Goal: Information Seeking & Learning: Learn about a topic

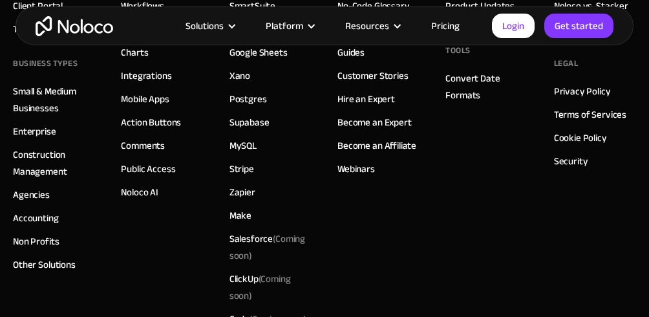
scroll to position [7168, 0]
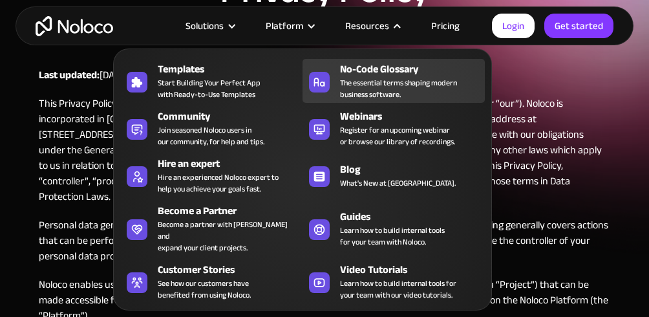
scroll to position [121, 0]
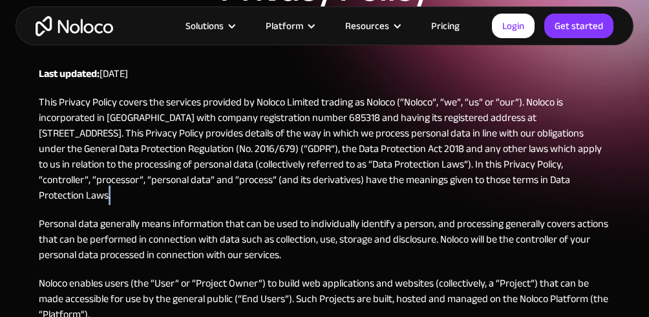
click at [558, 180] on p "This Privacy Policy covers the services provided by Noloco Limited trading as N…" at bounding box center [324, 148] width 571 height 109
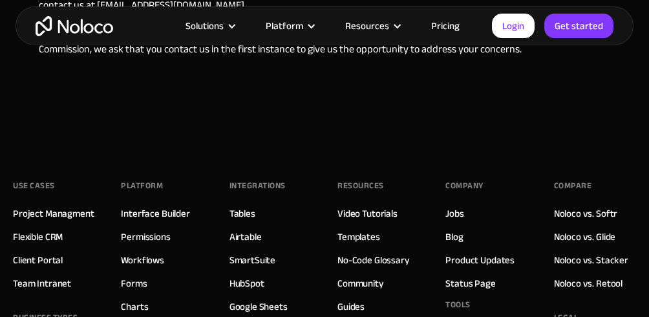
scroll to position [2877, 0]
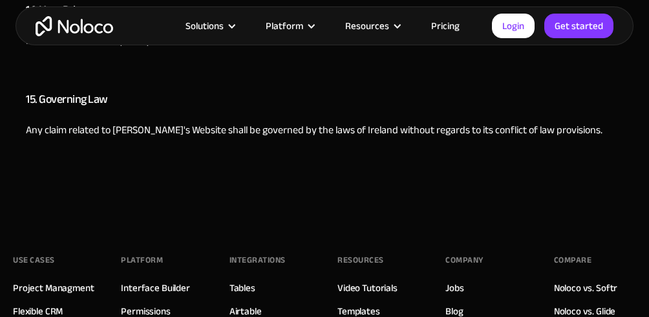
scroll to position [3610, 0]
